Goal: Task Accomplishment & Management: Manage account settings

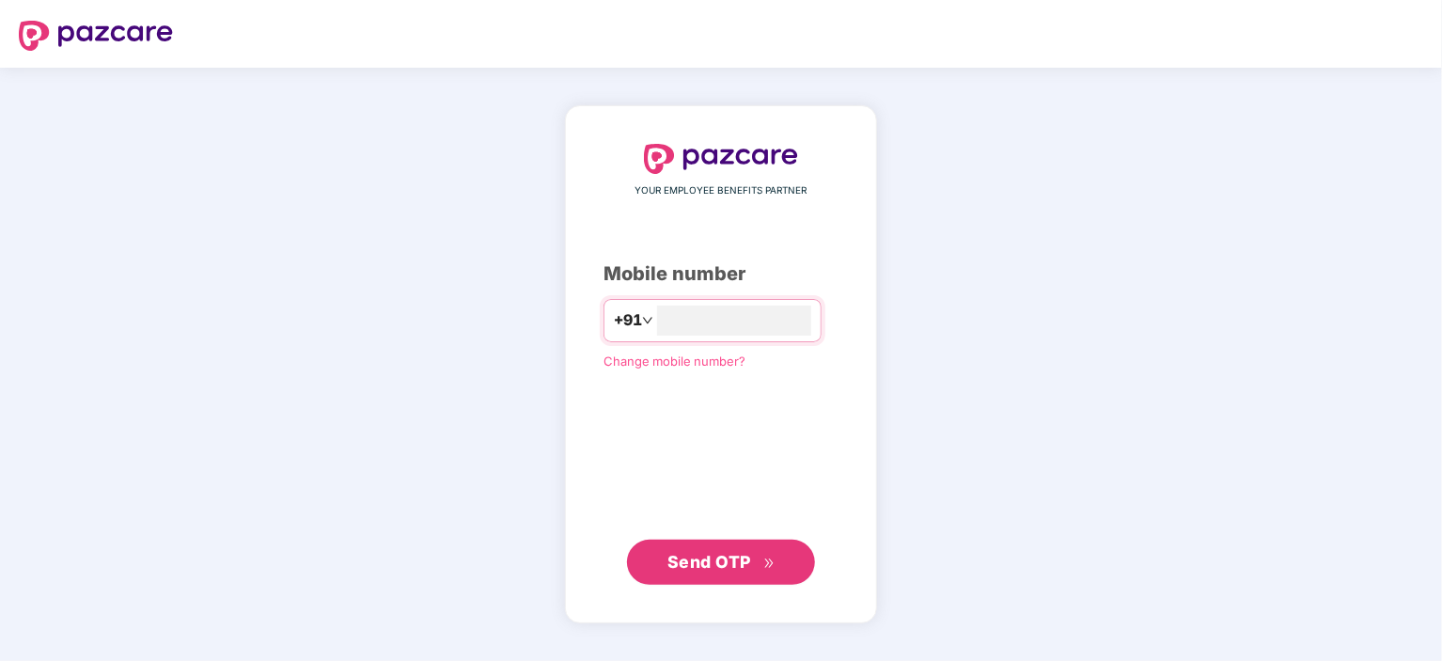
type input "**********"
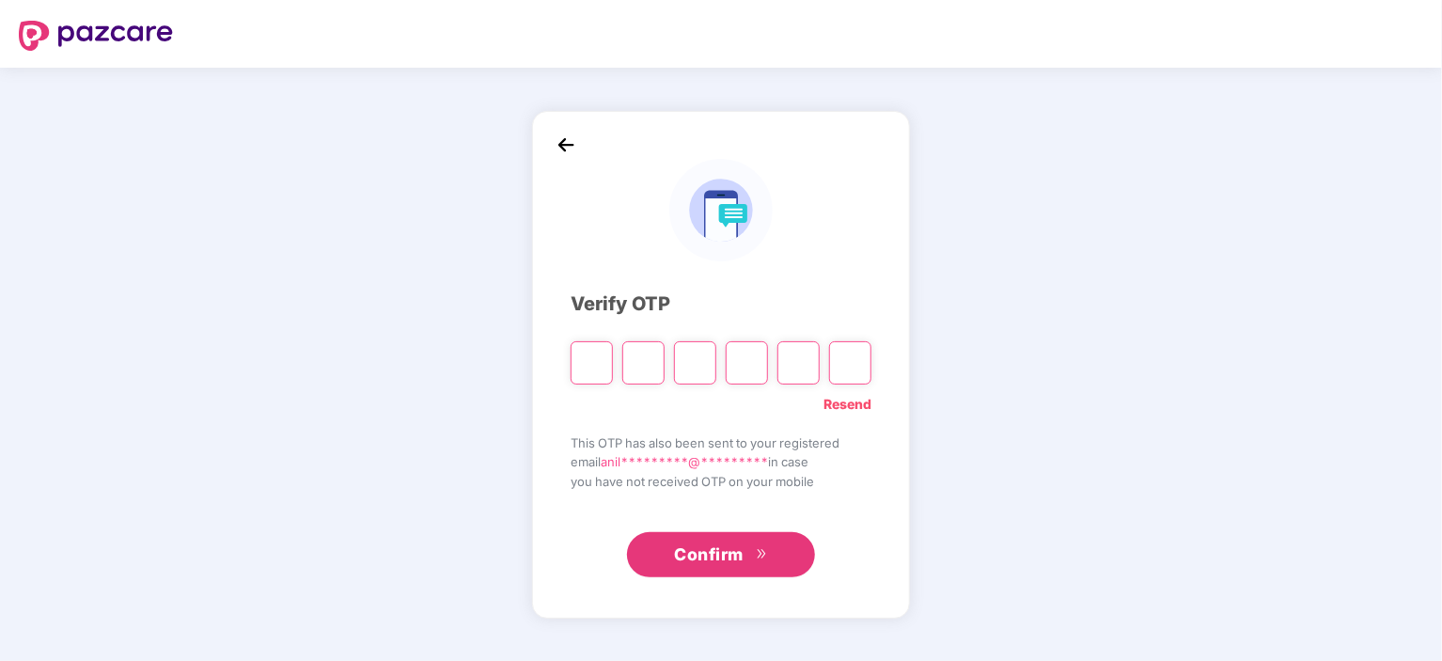
type input "*"
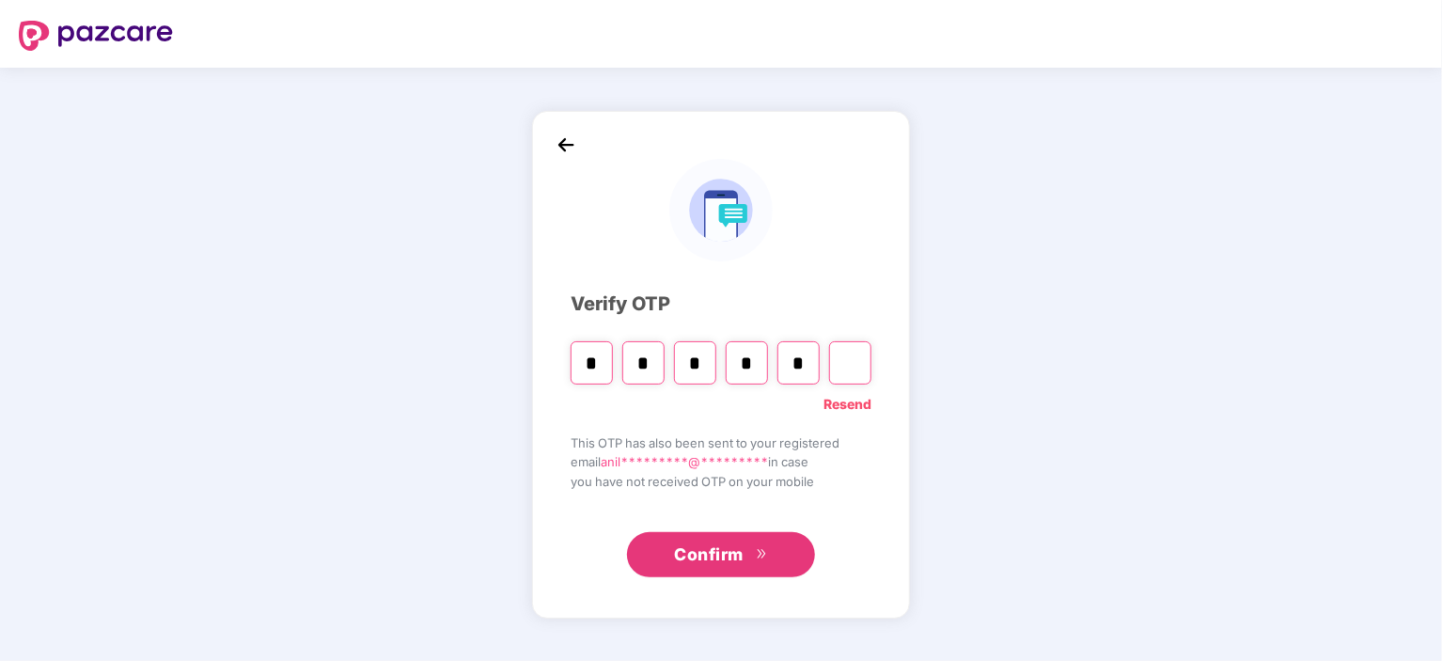
type input "*"
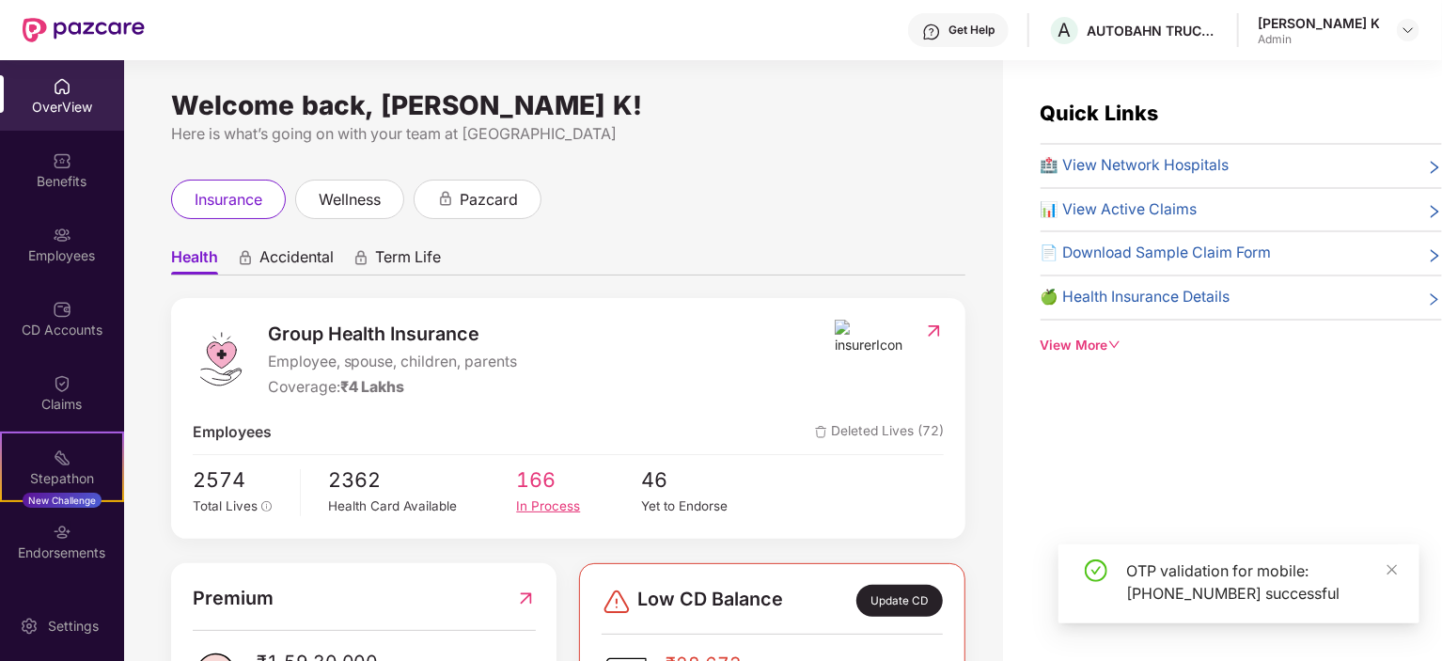
click at [534, 510] on div "In Process" at bounding box center [578, 506] width 125 height 20
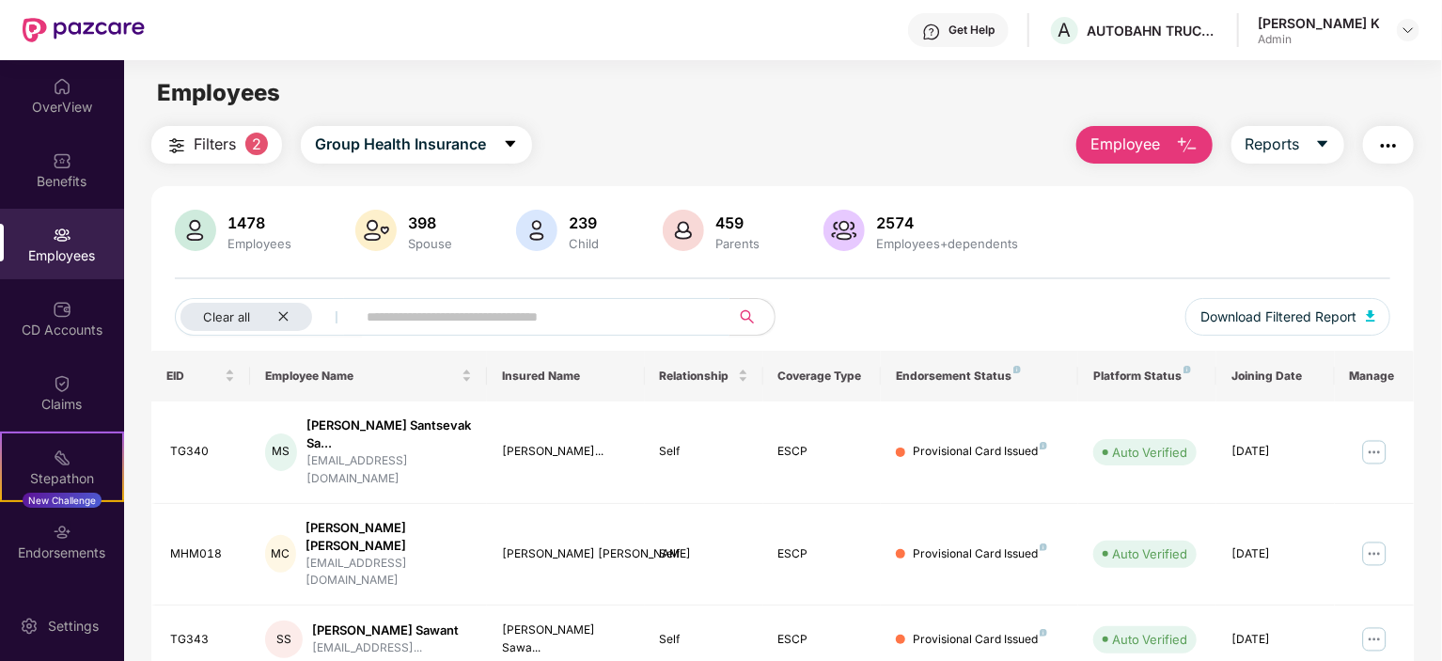
click at [472, 309] on input "text" at bounding box center [536, 317] width 338 height 28
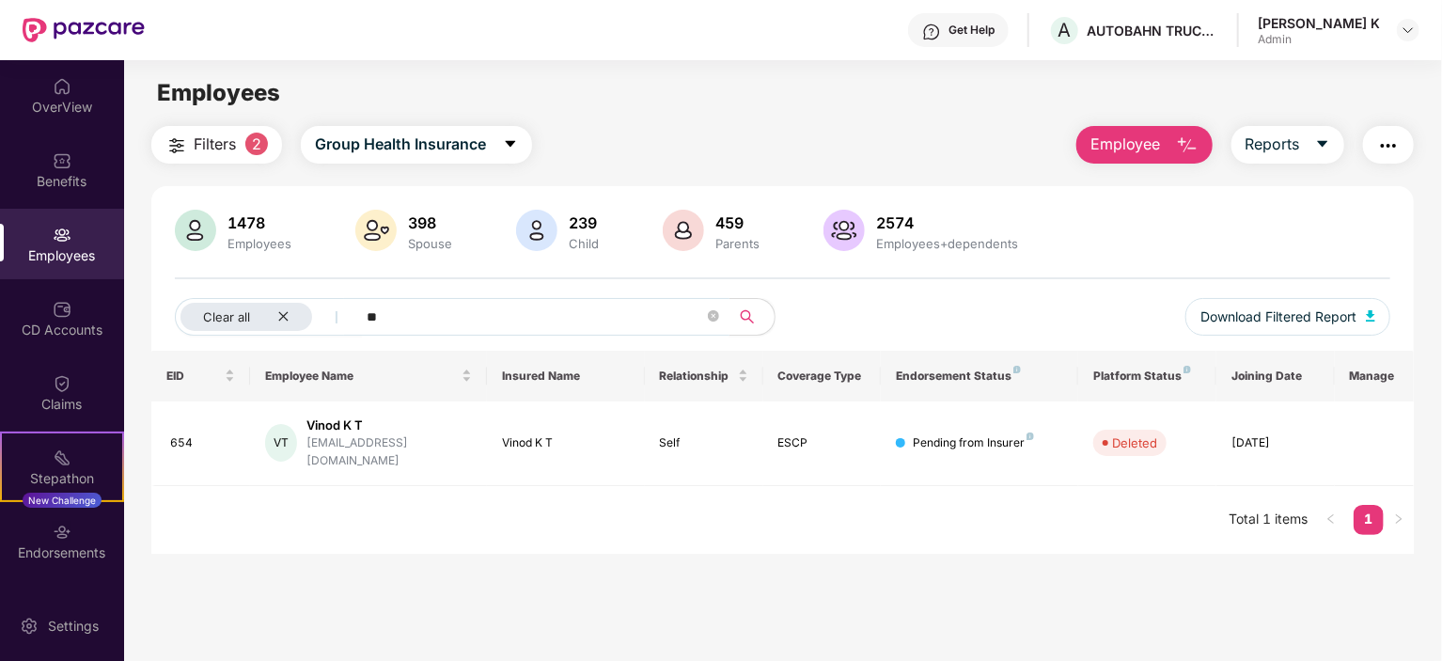
type input "*"
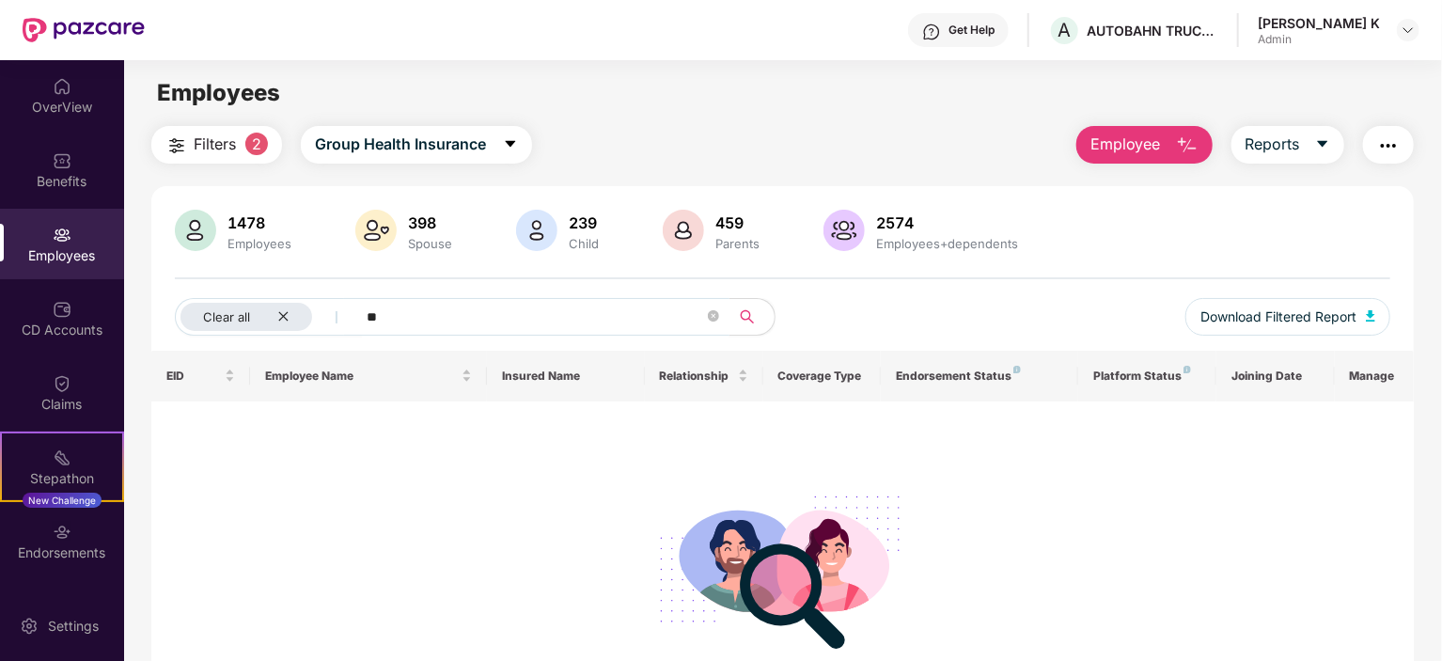
type input "*"
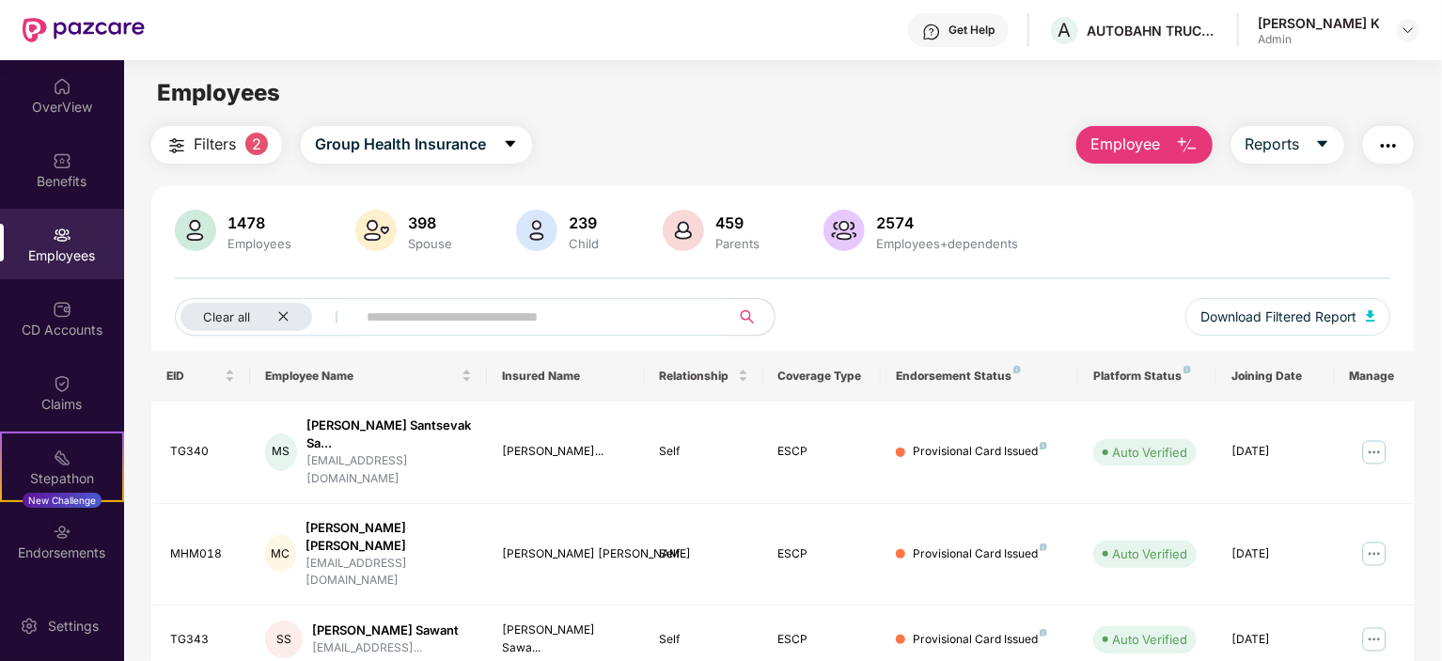
click at [426, 241] on div "Spouse" at bounding box center [430, 243] width 52 height 15
click at [420, 247] on div "Spouse" at bounding box center [430, 243] width 52 height 15
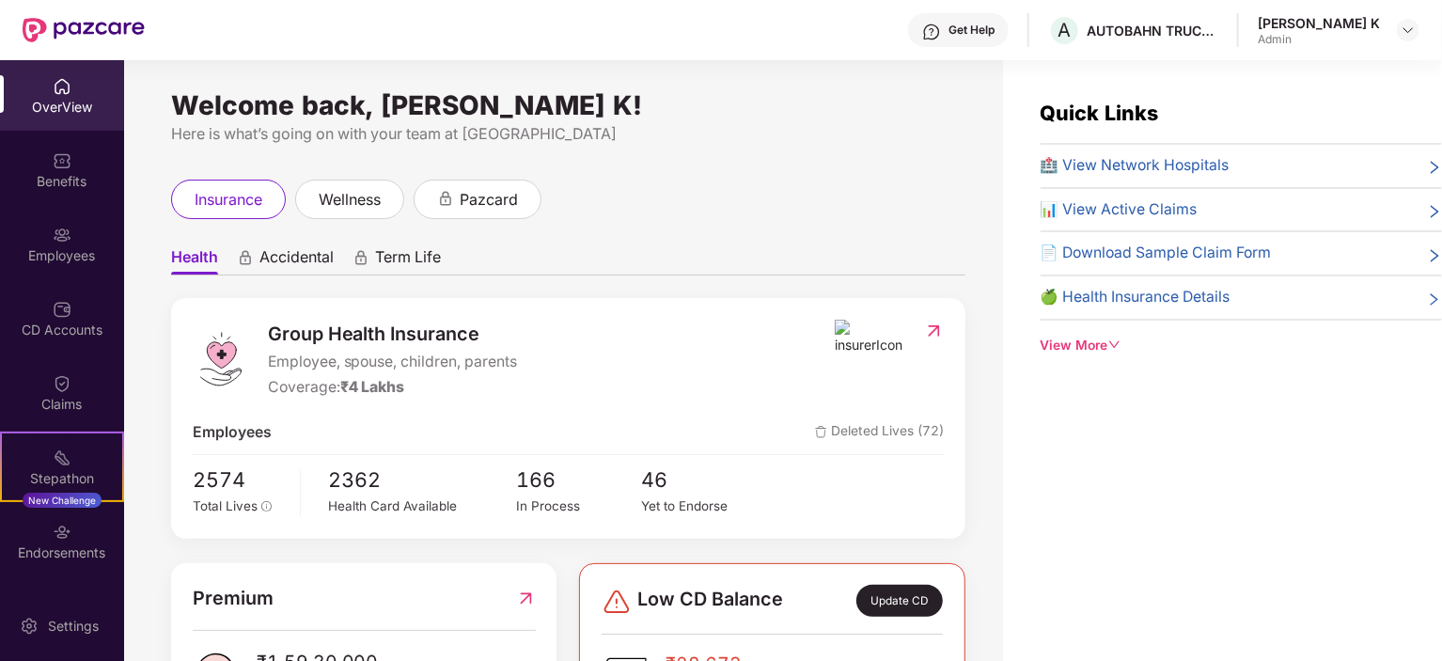
click at [71, 110] on div "OverView" at bounding box center [62, 107] width 124 height 19
click at [46, 233] on div "Employees" at bounding box center [62, 244] width 124 height 71
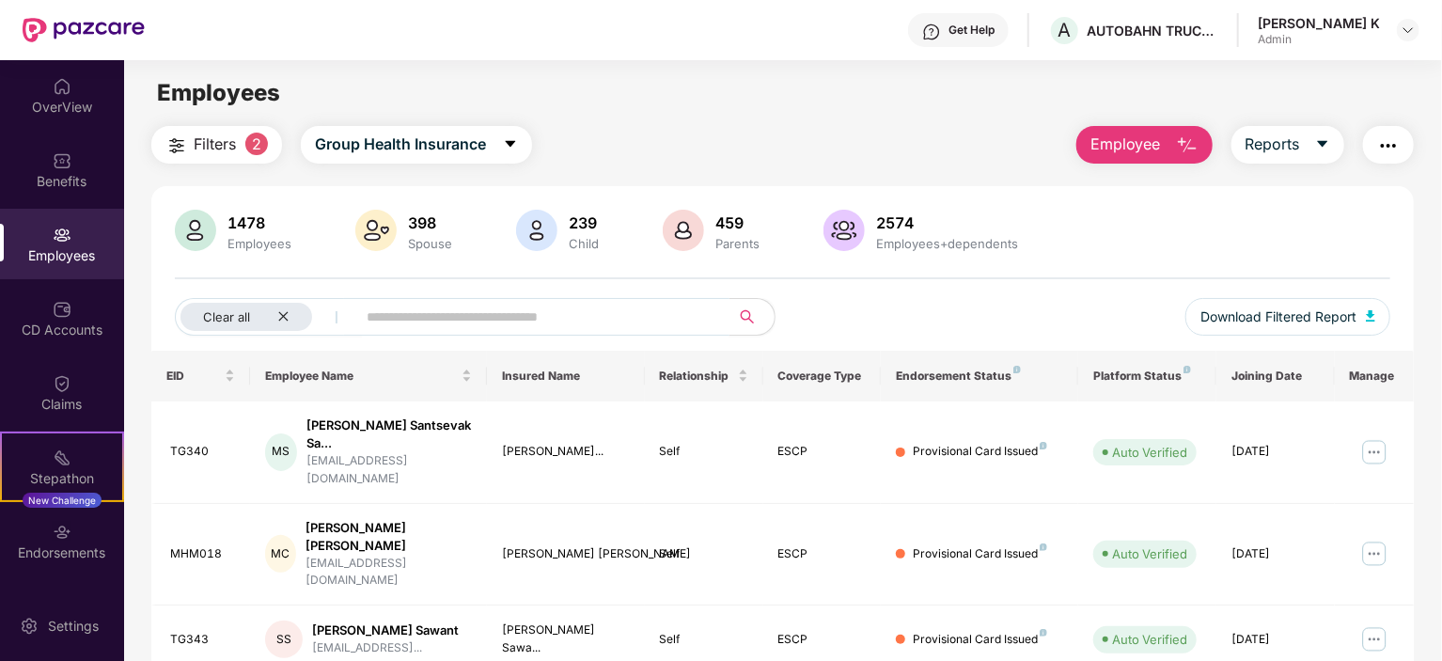
click at [478, 323] on input "text" at bounding box center [536, 317] width 338 height 28
click at [374, 316] on input "text" at bounding box center [536, 317] width 338 height 28
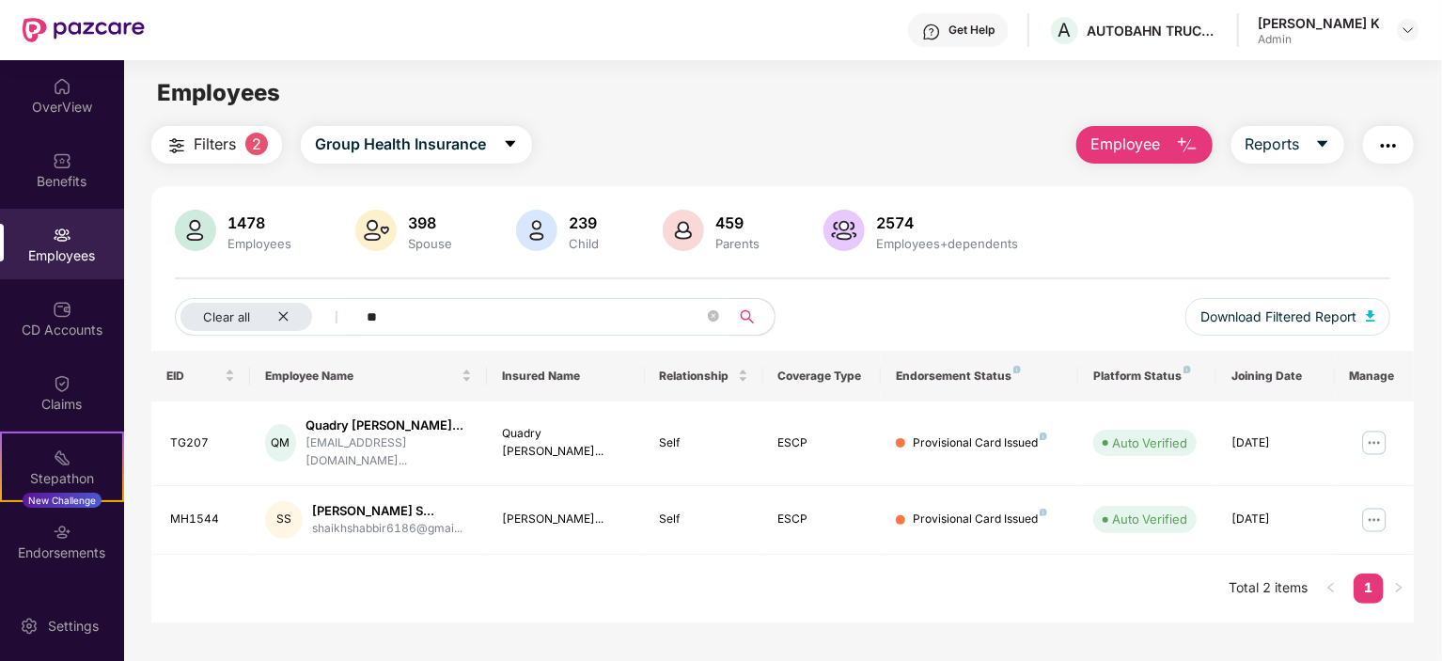
type input "*"
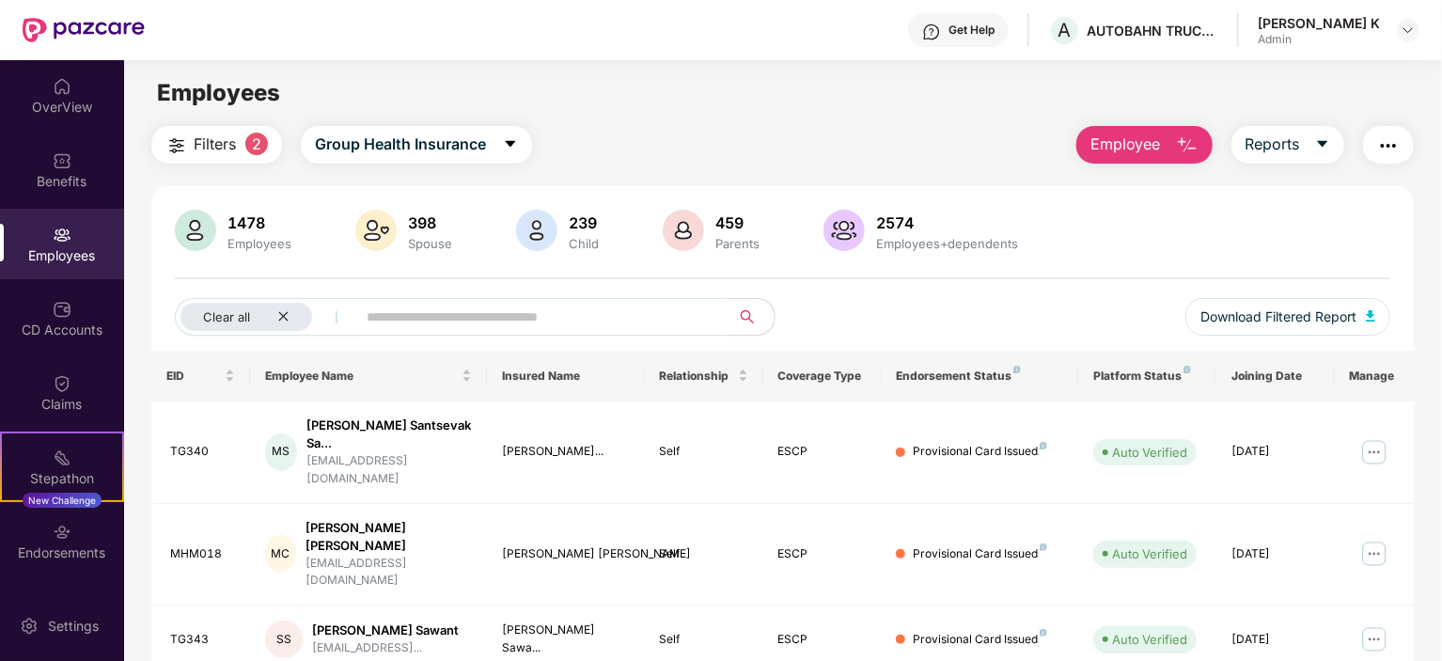
click at [1136, 150] on span "Employee" at bounding box center [1126, 145] width 71 height 24
click at [66, 386] on img at bounding box center [62, 383] width 19 height 19
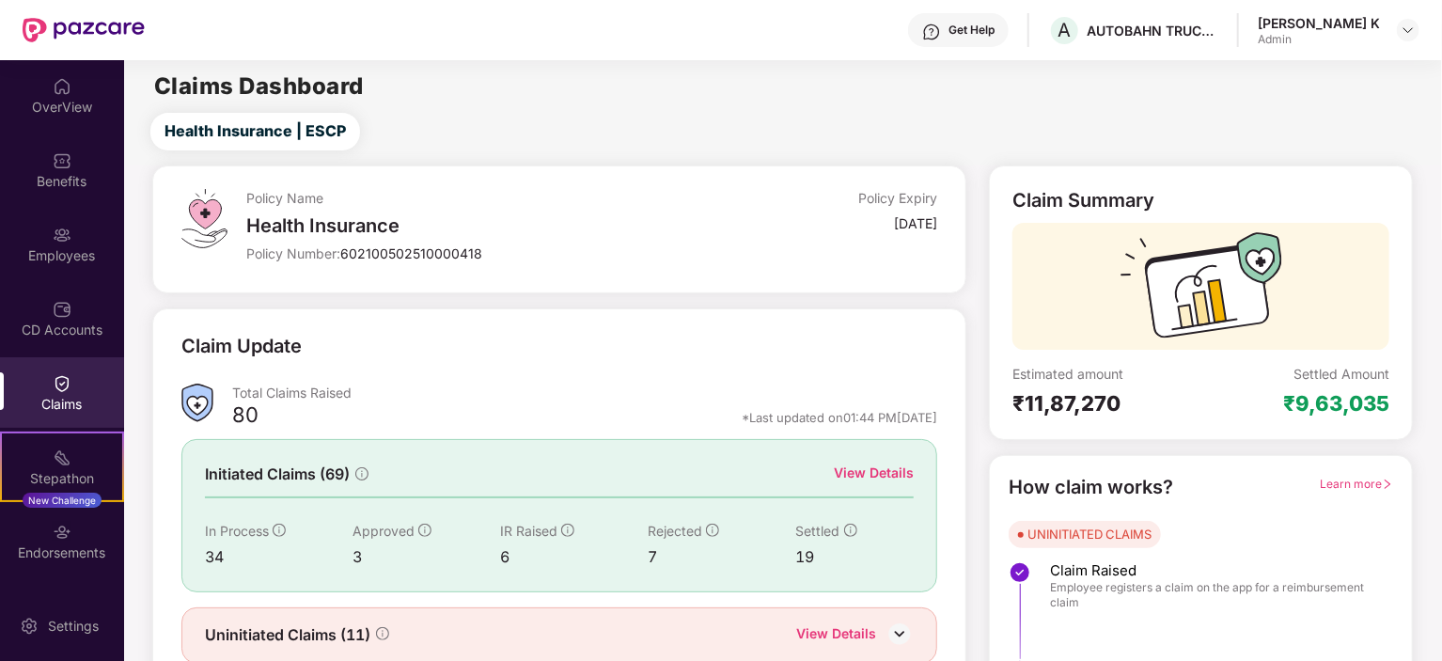
click at [49, 101] on div "OverView" at bounding box center [62, 107] width 124 height 19
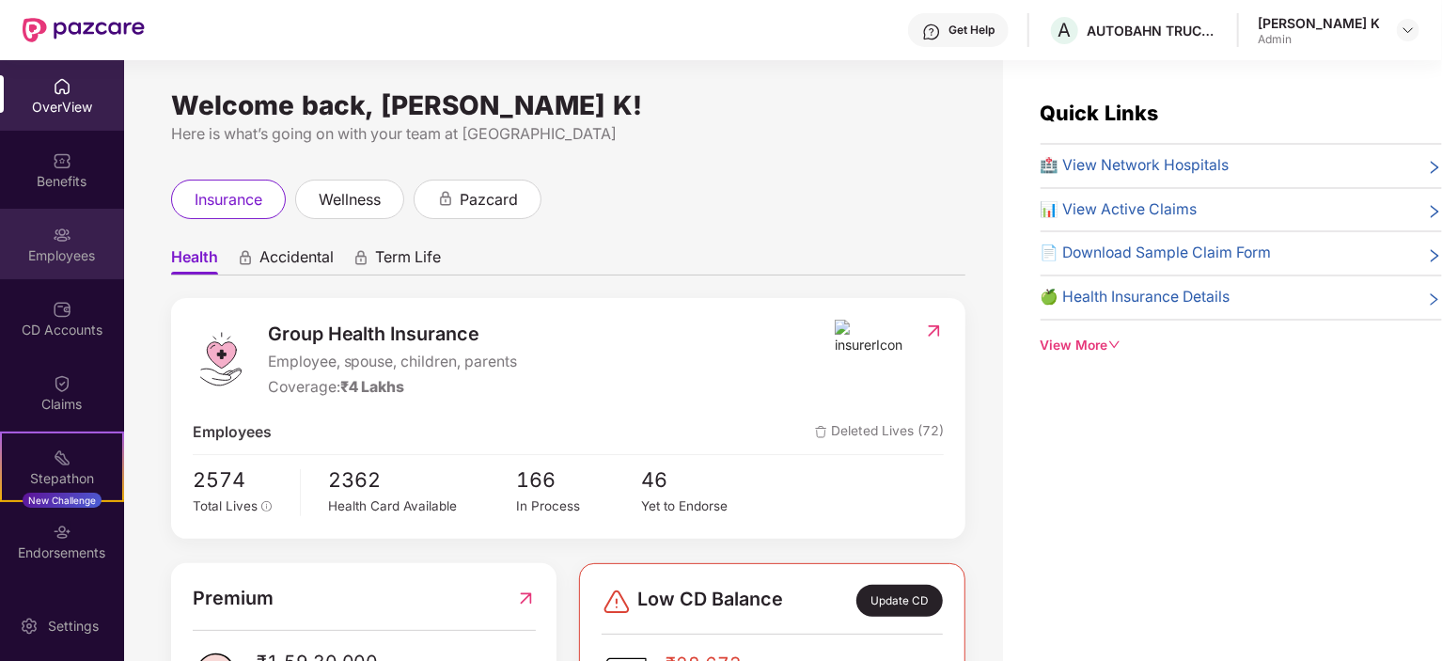
click at [60, 260] on div "Employees" at bounding box center [62, 255] width 124 height 19
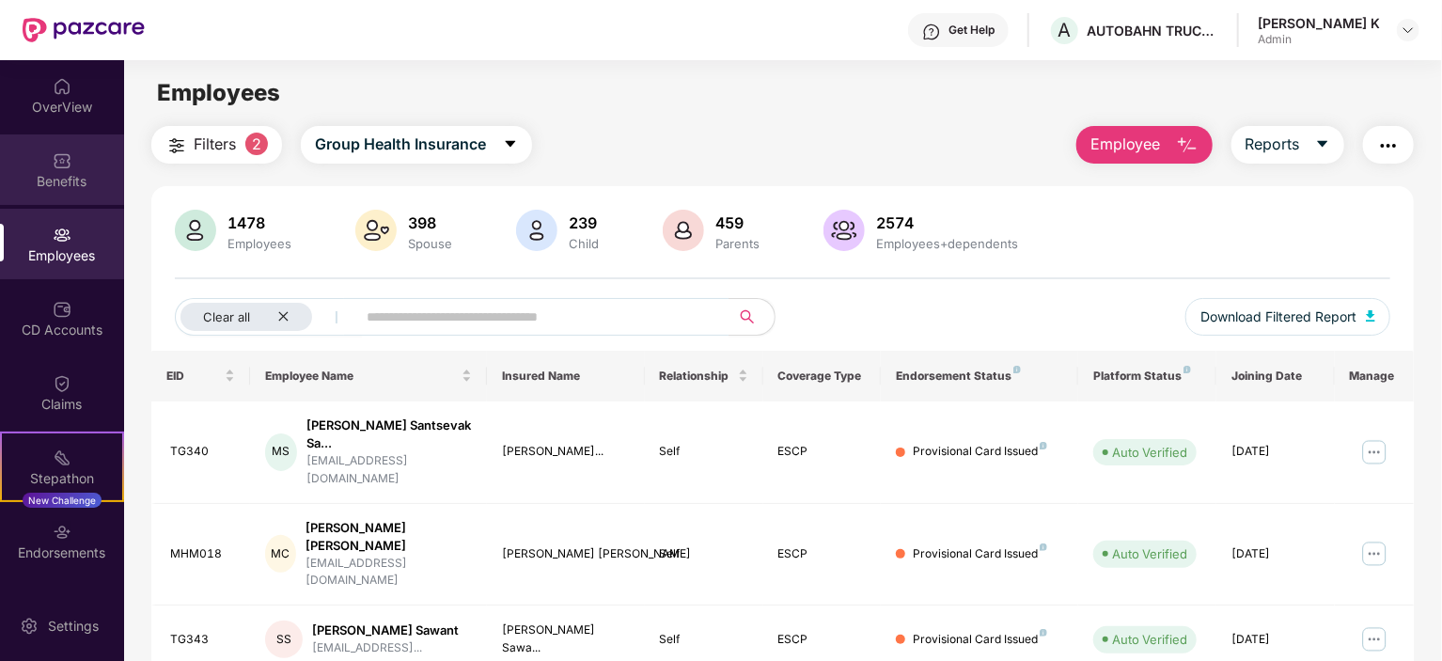
click at [68, 186] on div "Benefits" at bounding box center [62, 181] width 124 height 19
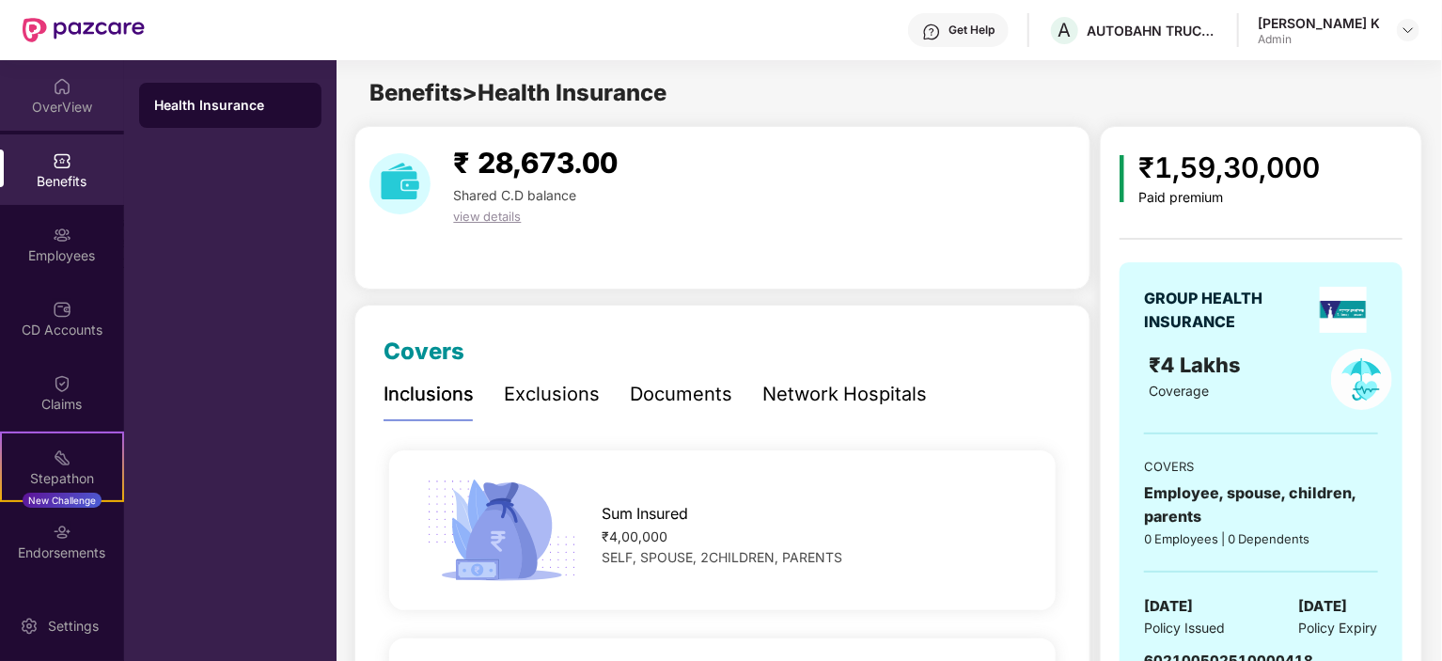
click at [63, 116] on div "OverView" at bounding box center [62, 107] width 124 height 19
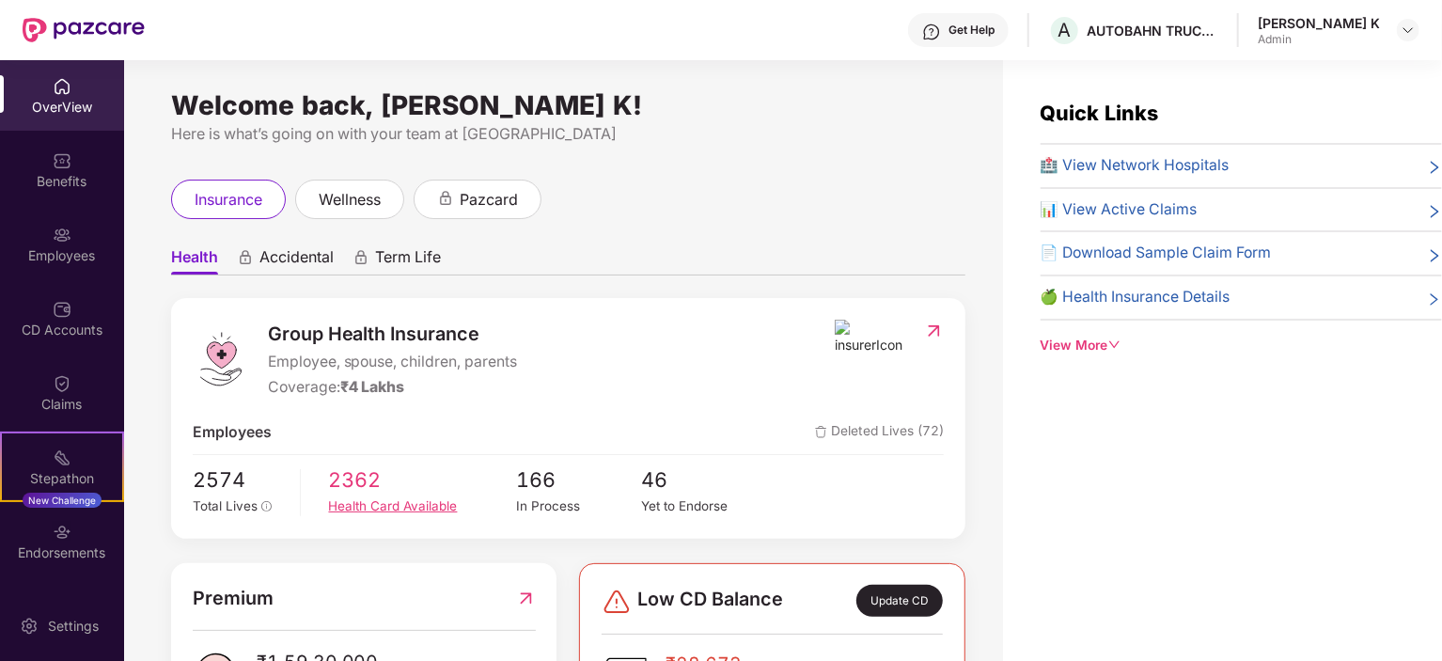
click at [421, 503] on div "Health Card Available" at bounding box center [423, 506] width 188 height 20
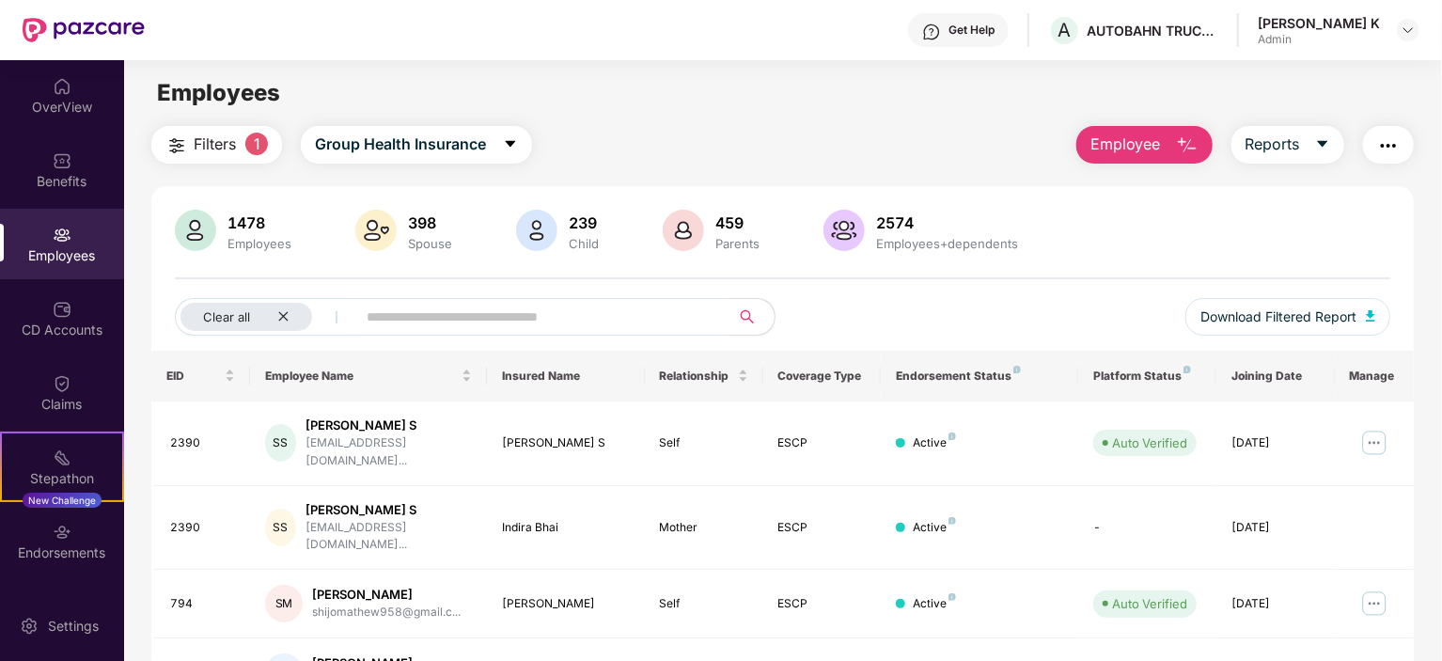
click at [384, 322] on input "text" at bounding box center [536, 317] width 338 height 28
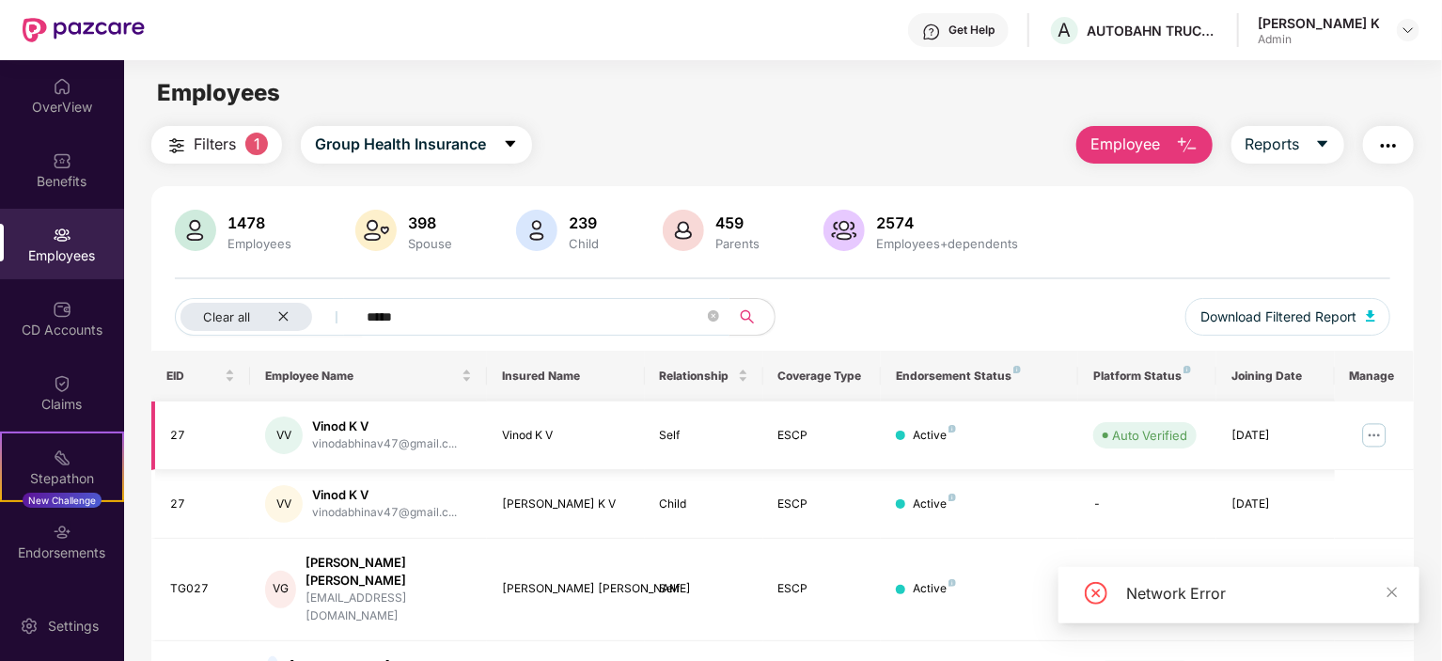
type input "*****"
click at [1377, 429] on img at bounding box center [1375, 435] width 30 height 30
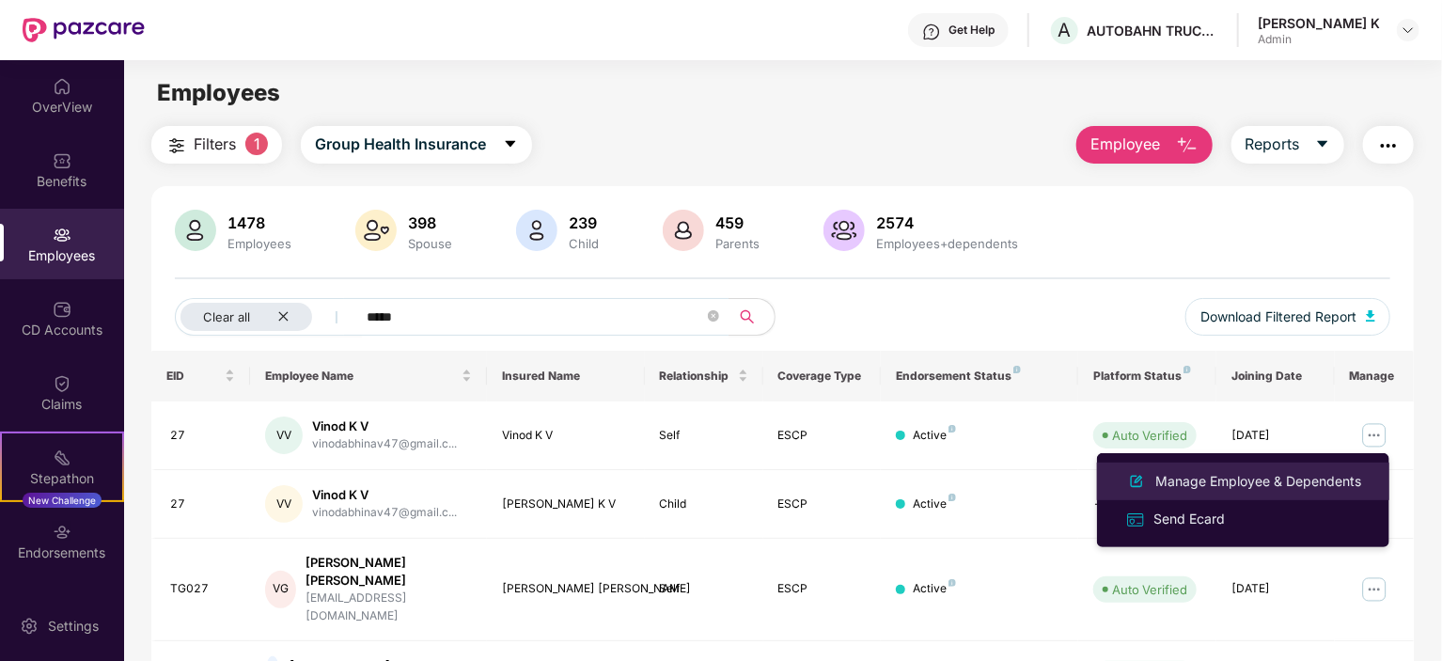
click at [1222, 477] on div "Manage Employee & Dependents" at bounding box center [1258, 481] width 213 height 21
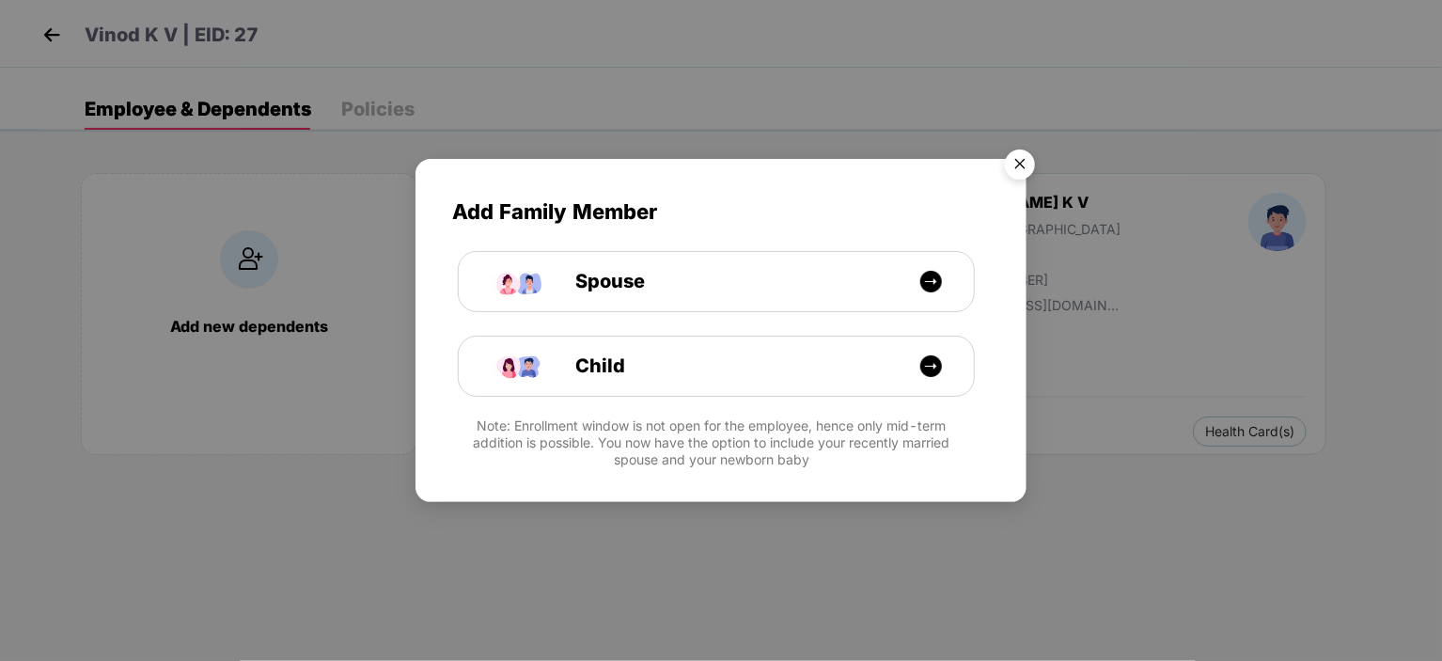
click at [1032, 171] on img "Close" at bounding box center [1020, 167] width 53 height 53
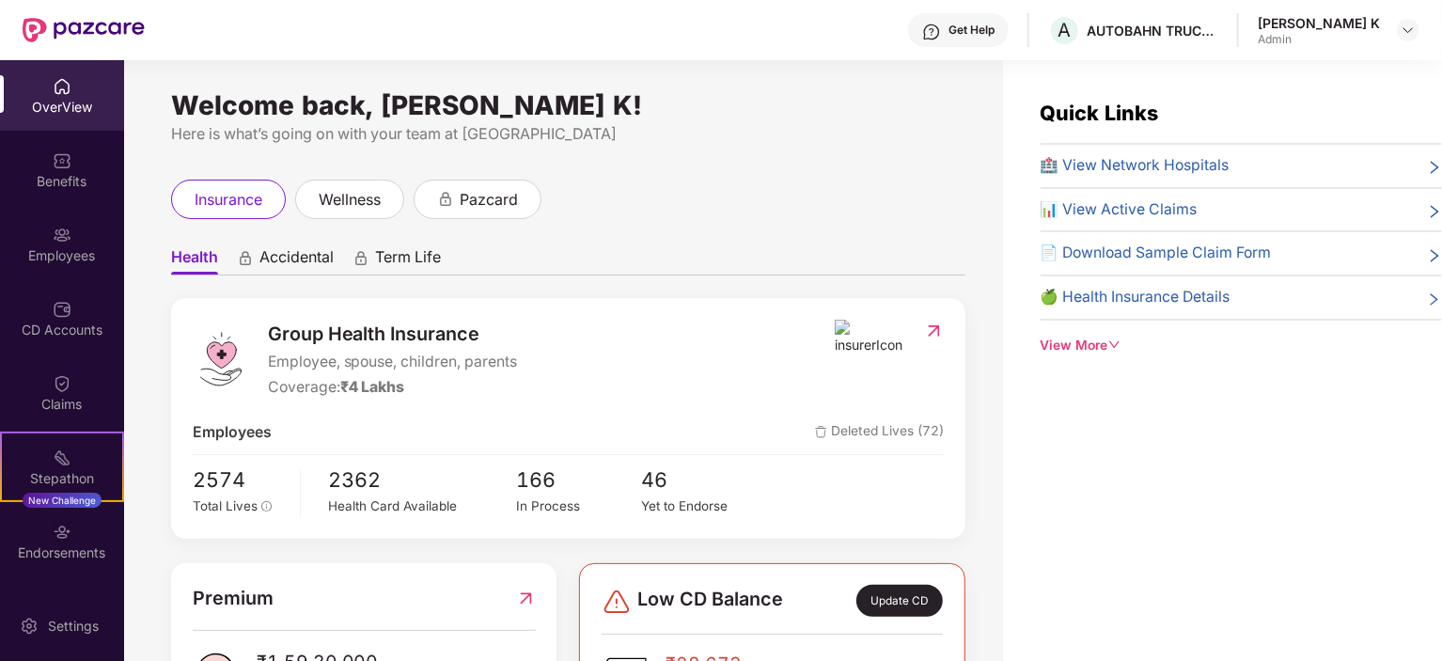
click at [862, 349] on img at bounding box center [870, 338] width 71 height 36
click at [843, 323] on img at bounding box center [870, 338] width 71 height 36
click at [672, 513] on div "Yet to Endorse" at bounding box center [704, 506] width 125 height 20
click at [674, 511] on div "Yet to Endorse" at bounding box center [704, 506] width 125 height 20
